Goal: Information Seeking & Learning: Compare options

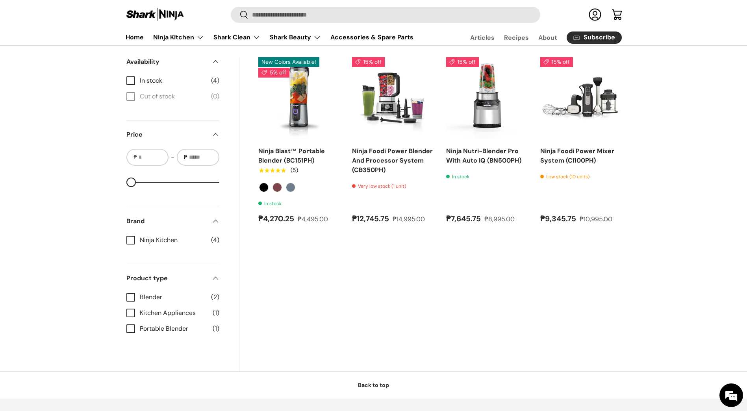
scroll to position [276, 0]
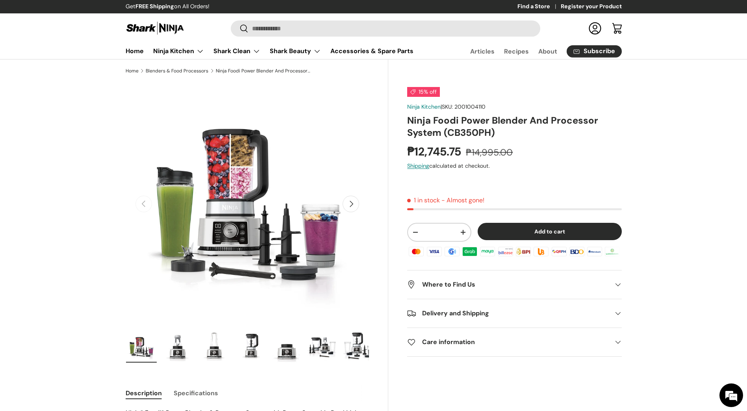
click at [349, 204] on button "Next" at bounding box center [351, 204] width 17 height 17
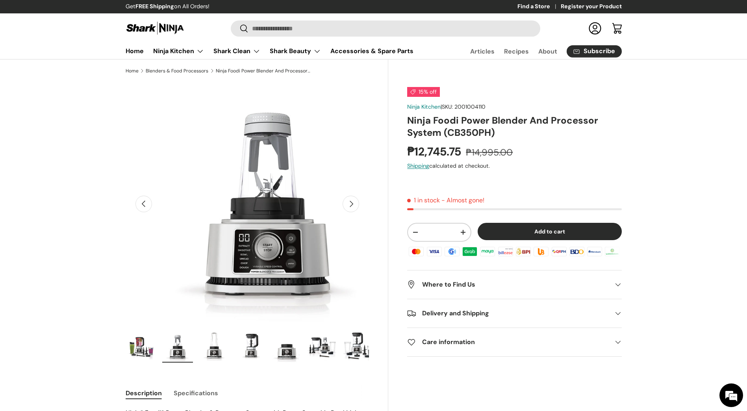
scroll to position [0, 248]
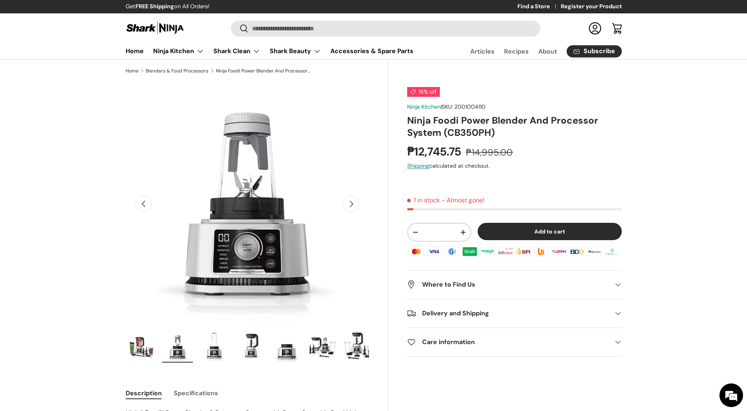
click at [349, 204] on button "Next" at bounding box center [351, 204] width 17 height 17
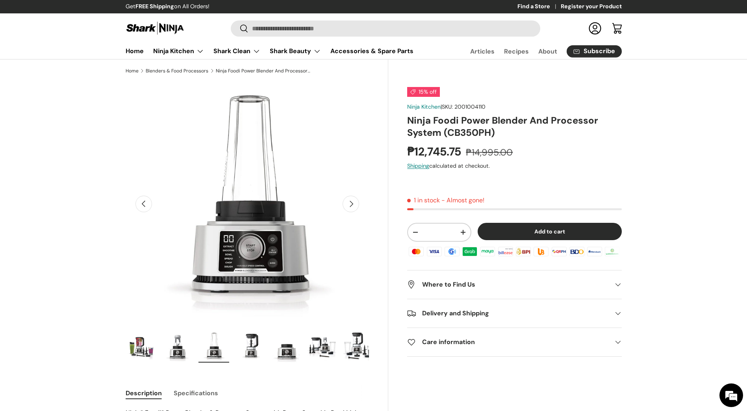
click at [349, 204] on button "Next" at bounding box center [351, 204] width 17 height 17
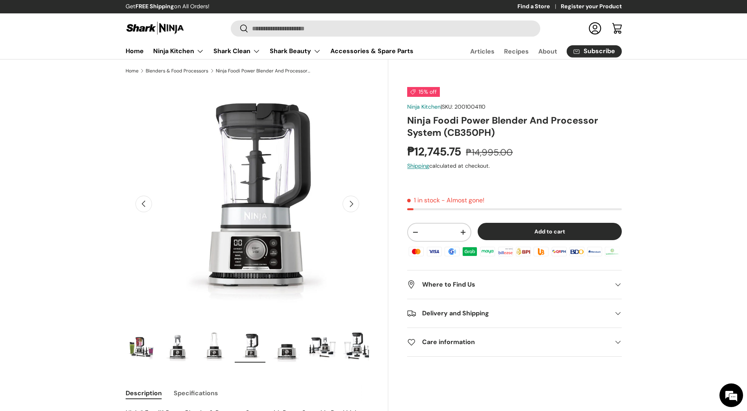
click at [349, 204] on button "Next" at bounding box center [351, 204] width 17 height 17
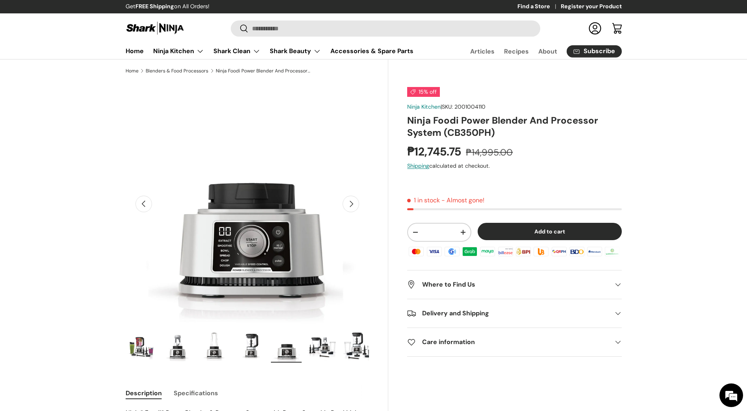
click at [349, 204] on button "Next" at bounding box center [351, 204] width 17 height 17
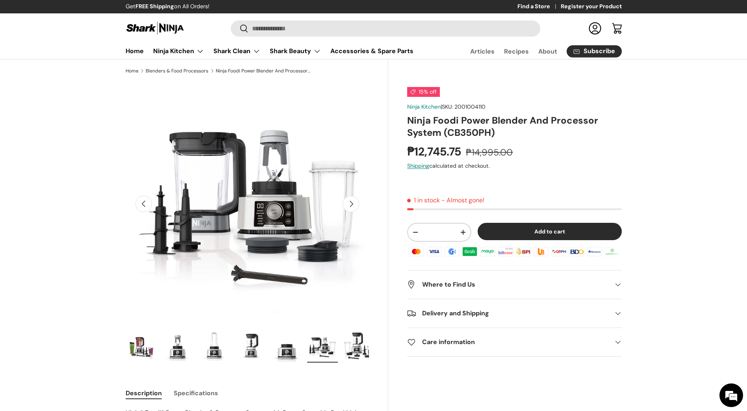
scroll to position [0, 1239]
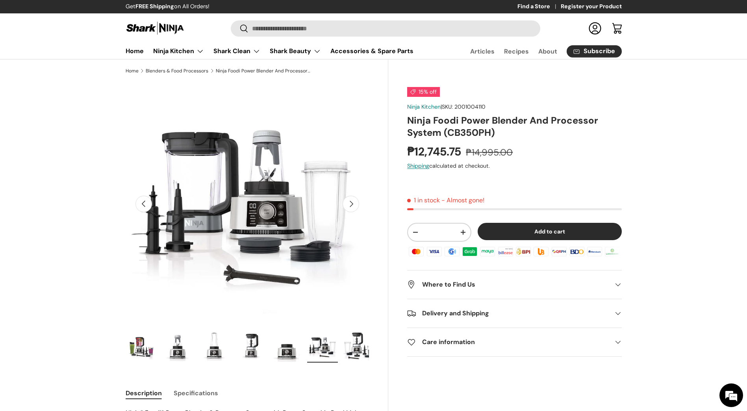
click at [349, 204] on button "Next" at bounding box center [351, 204] width 17 height 17
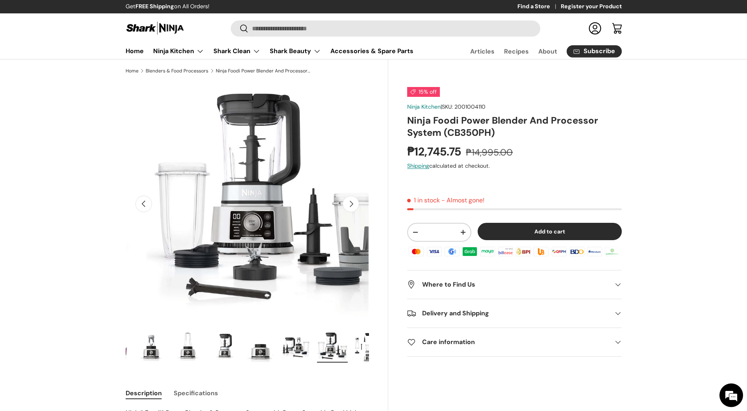
scroll to position [0, 41]
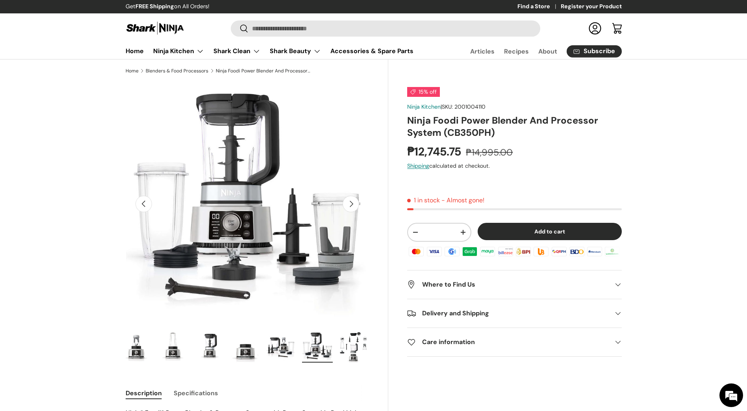
click at [349, 204] on button "Next" at bounding box center [351, 204] width 17 height 17
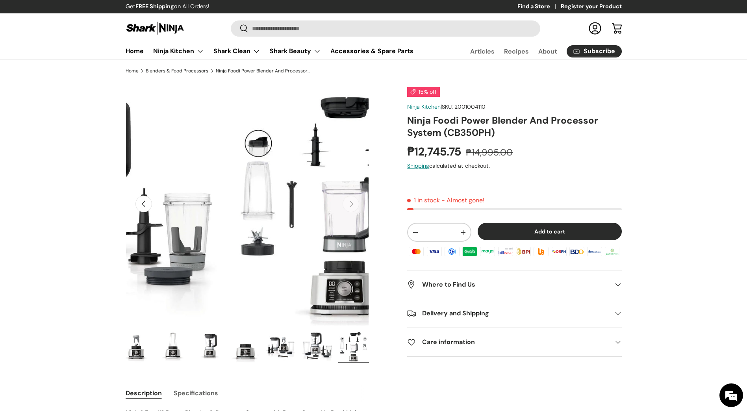
scroll to position [0, 1734]
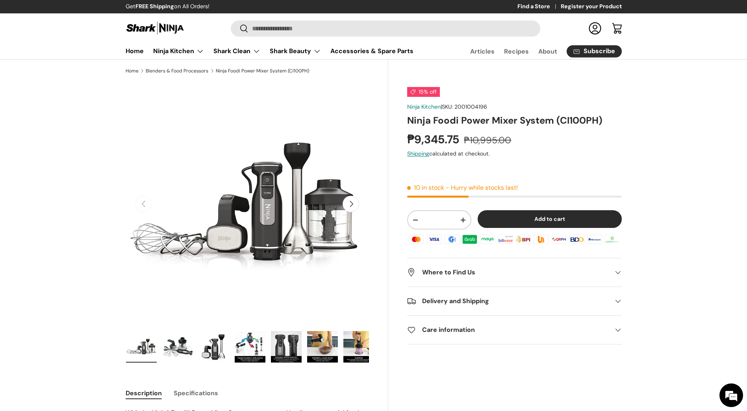
click at [353, 208] on button "Next" at bounding box center [351, 204] width 17 height 17
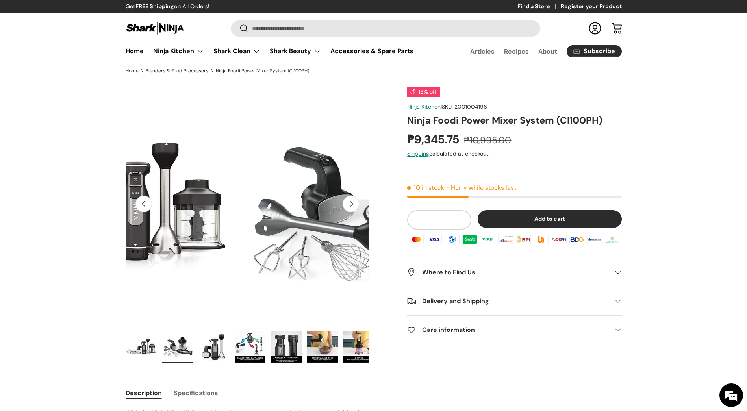
scroll to position [0, 248]
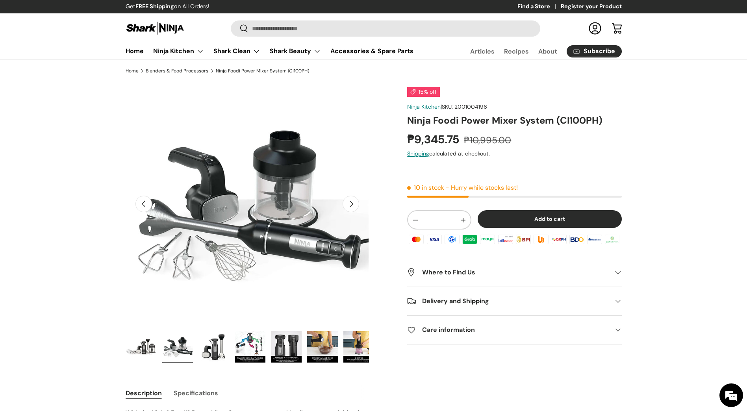
click at [353, 208] on button "Next" at bounding box center [351, 204] width 17 height 17
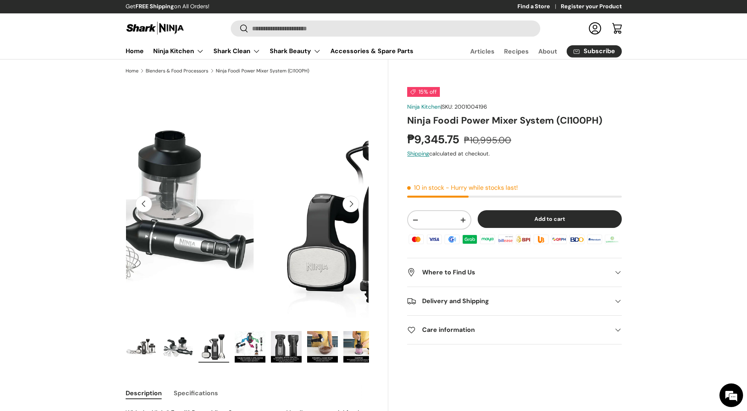
scroll to position [0, 496]
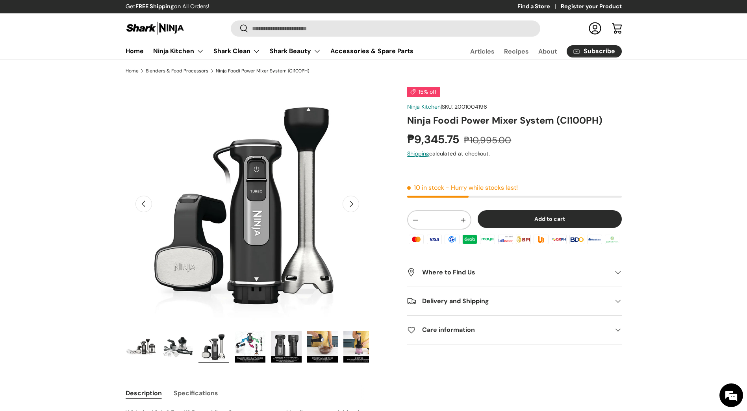
click at [353, 208] on button "Next" at bounding box center [351, 204] width 17 height 17
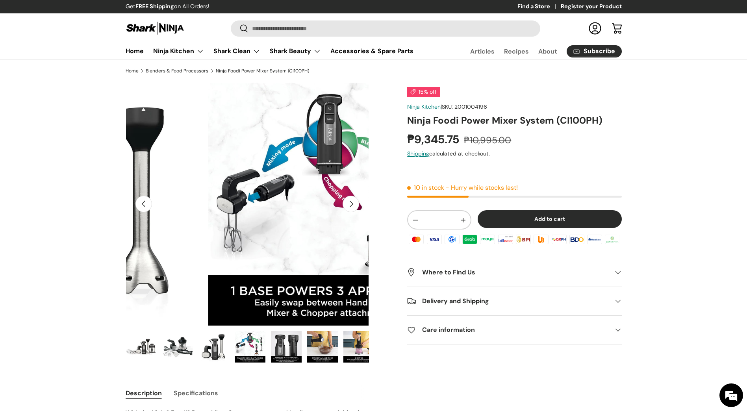
scroll to position [0, 743]
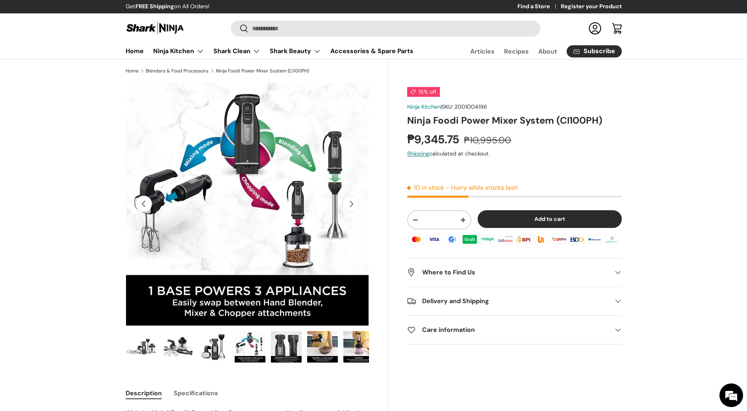
click at [353, 208] on button "Next" at bounding box center [351, 204] width 17 height 17
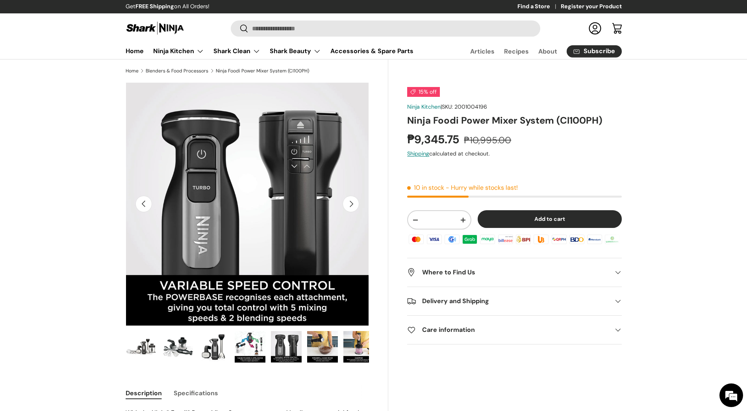
click at [353, 208] on button "Next" at bounding box center [351, 204] width 17 height 17
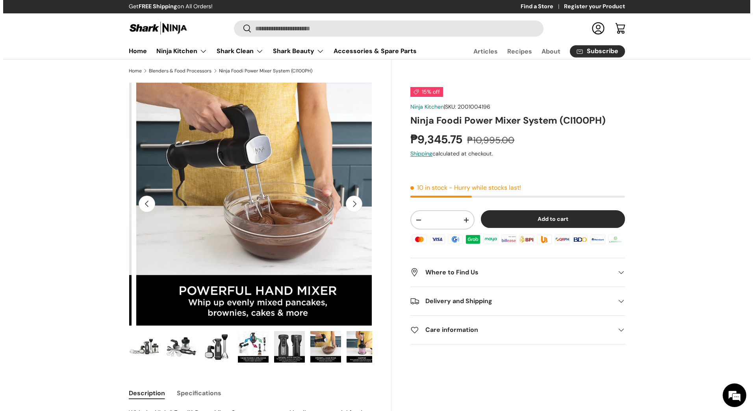
scroll to position [0, 1239]
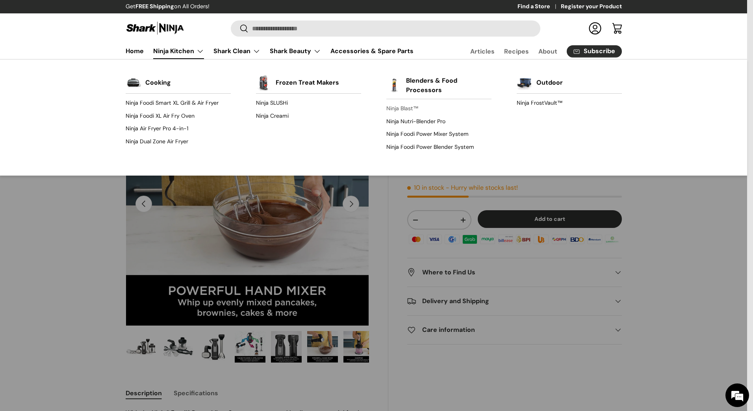
click at [410, 108] on link "Ninja Blast™" at bounding box center [438, 108] width 105 height 13
